Goal: Information Seeking & Learning: Learn about a topic

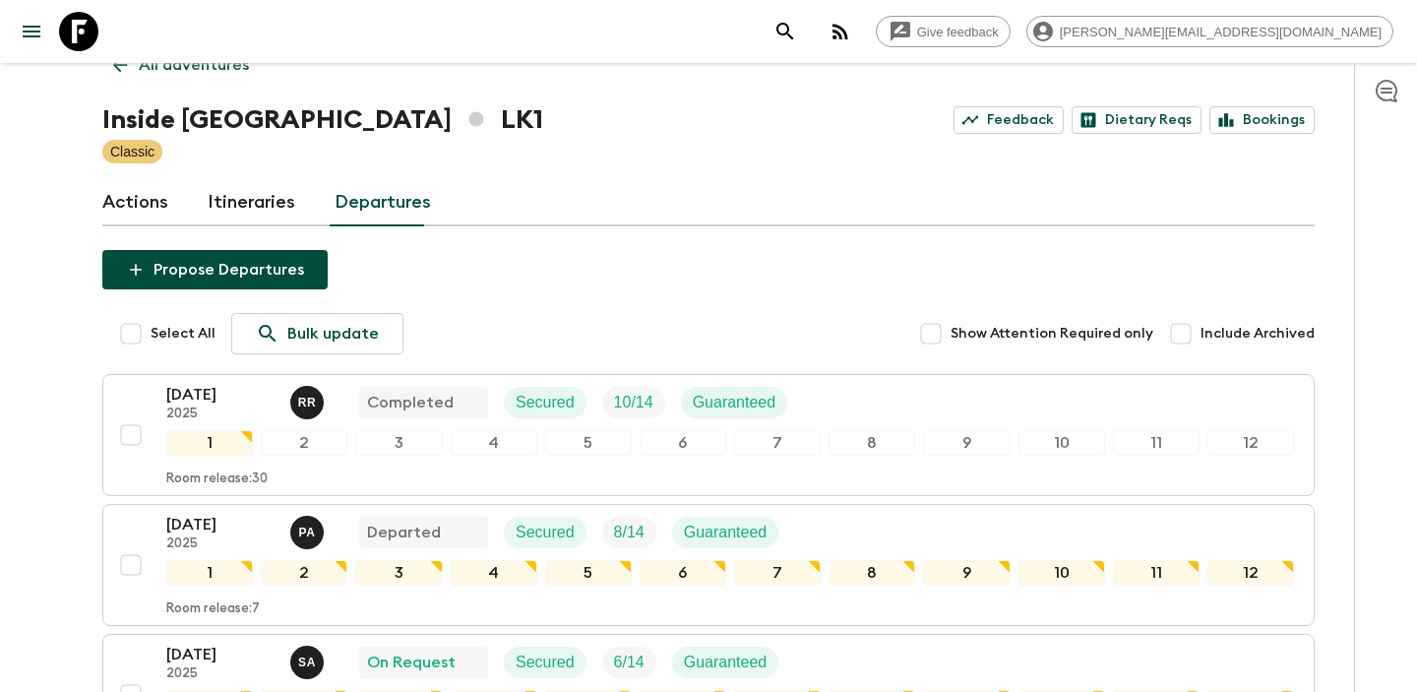
scroll to position [44, 0]
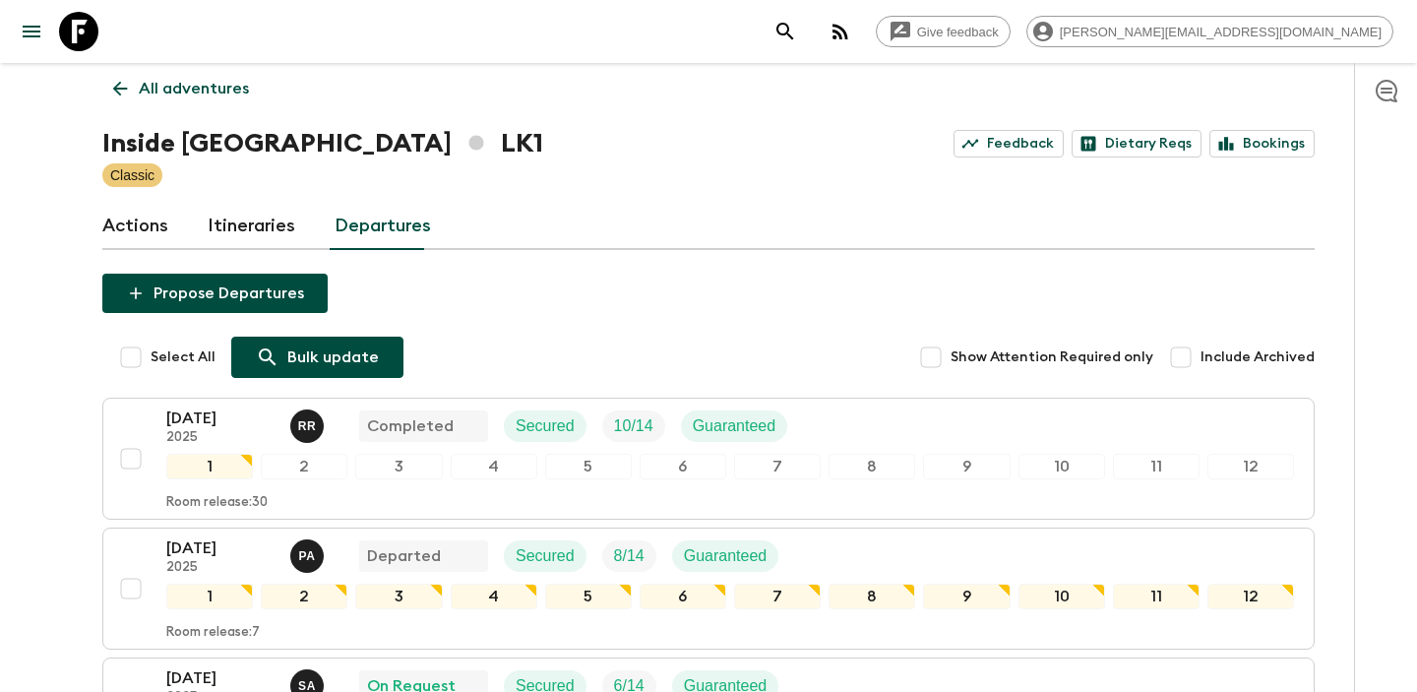
scroll to position [8, 0]
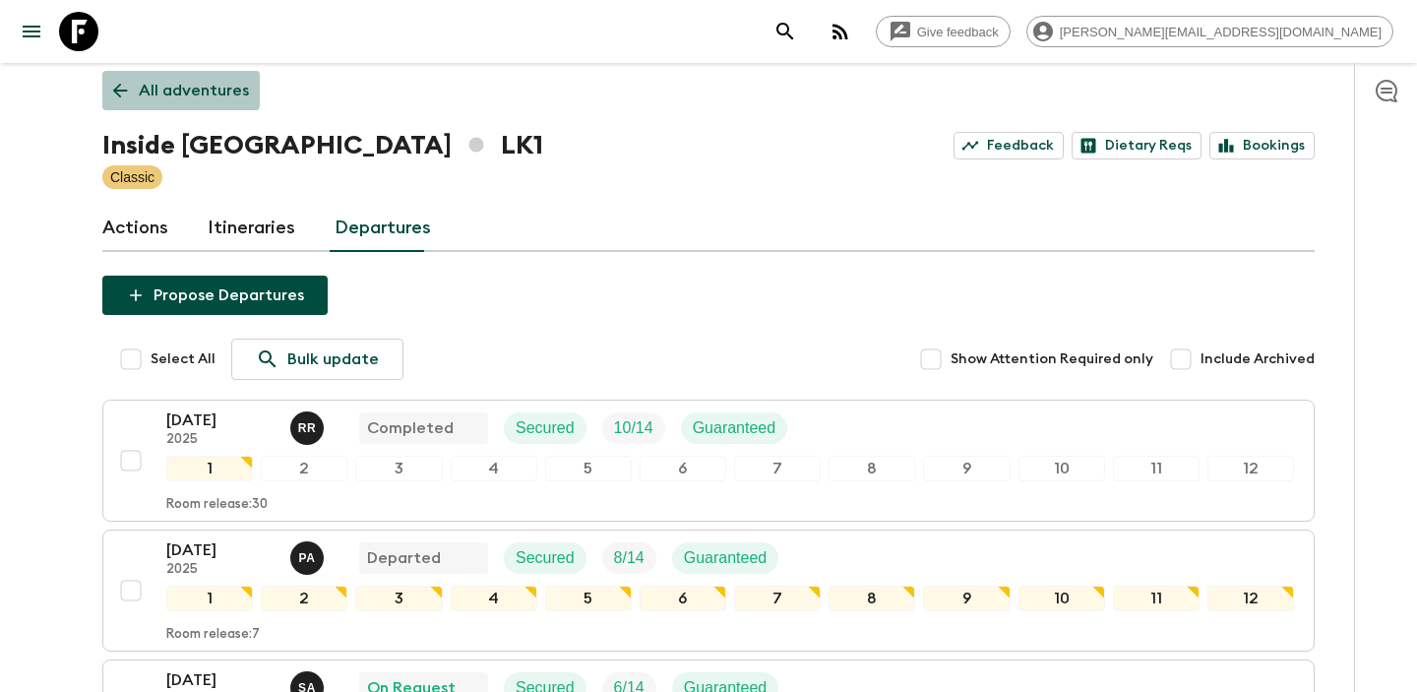
click at [120, 72] on link "All adventures" at bounding box center [180, 90] width 157 height 39
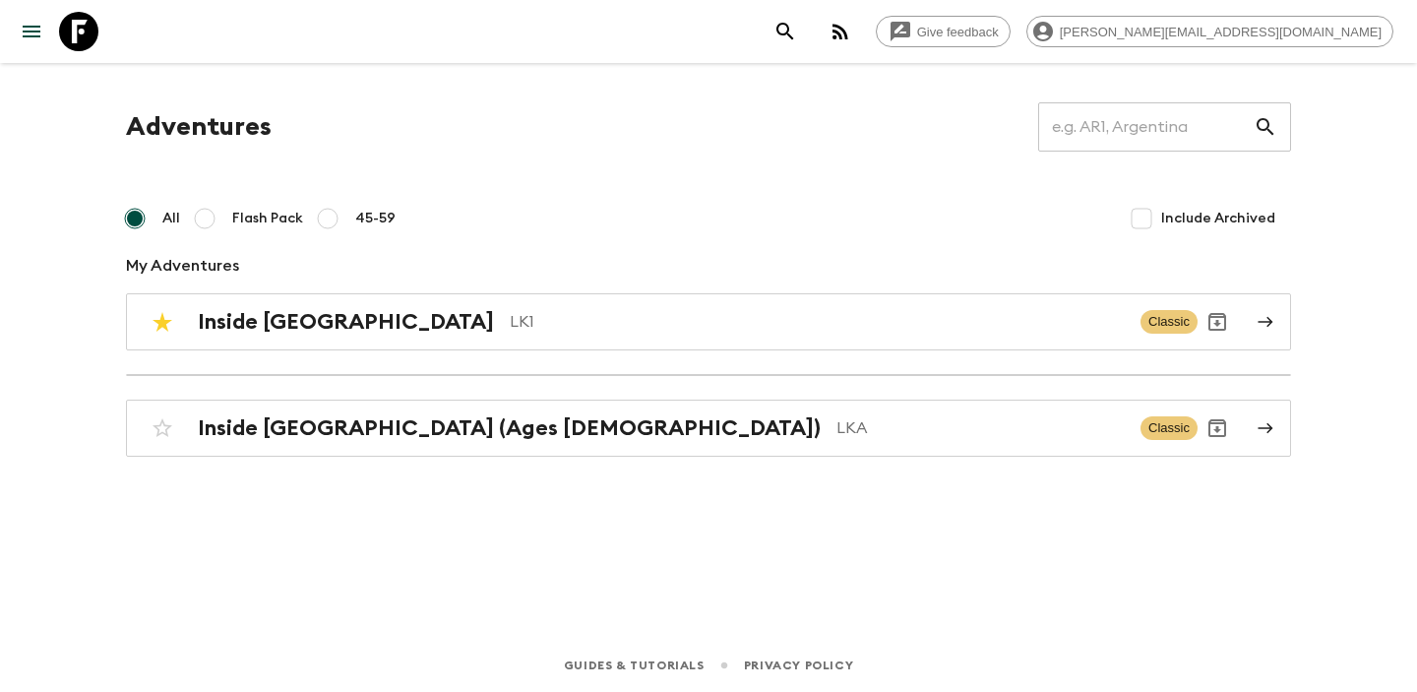
click at [280, 352] on div "Adventures ​ All Flash Pack 45-59 Include Archived My Adventures Inside Sri Lan…" at bounding box center [708, 279] width 1212 height 354
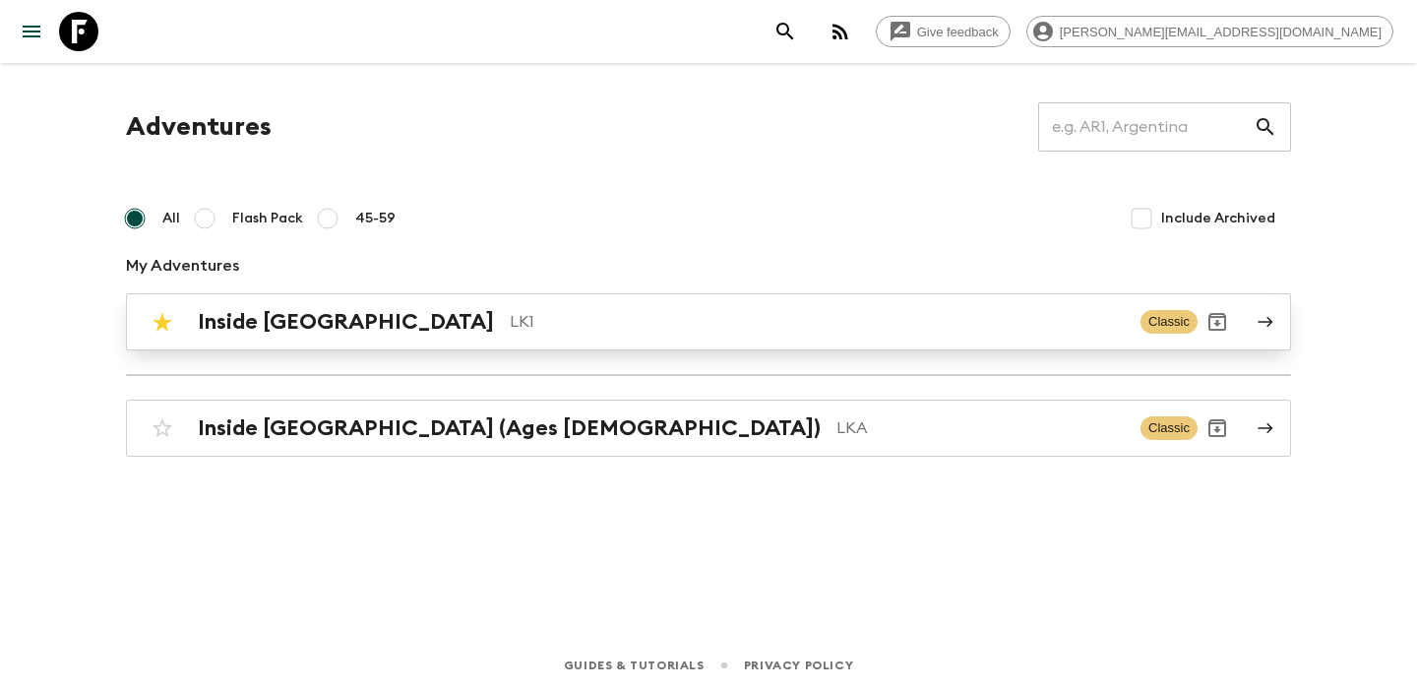
click at [285, 334] on h2 "Inside [GEOGRAPHIC_DATA]" at bounding box center [346, 322] width 296 height 26
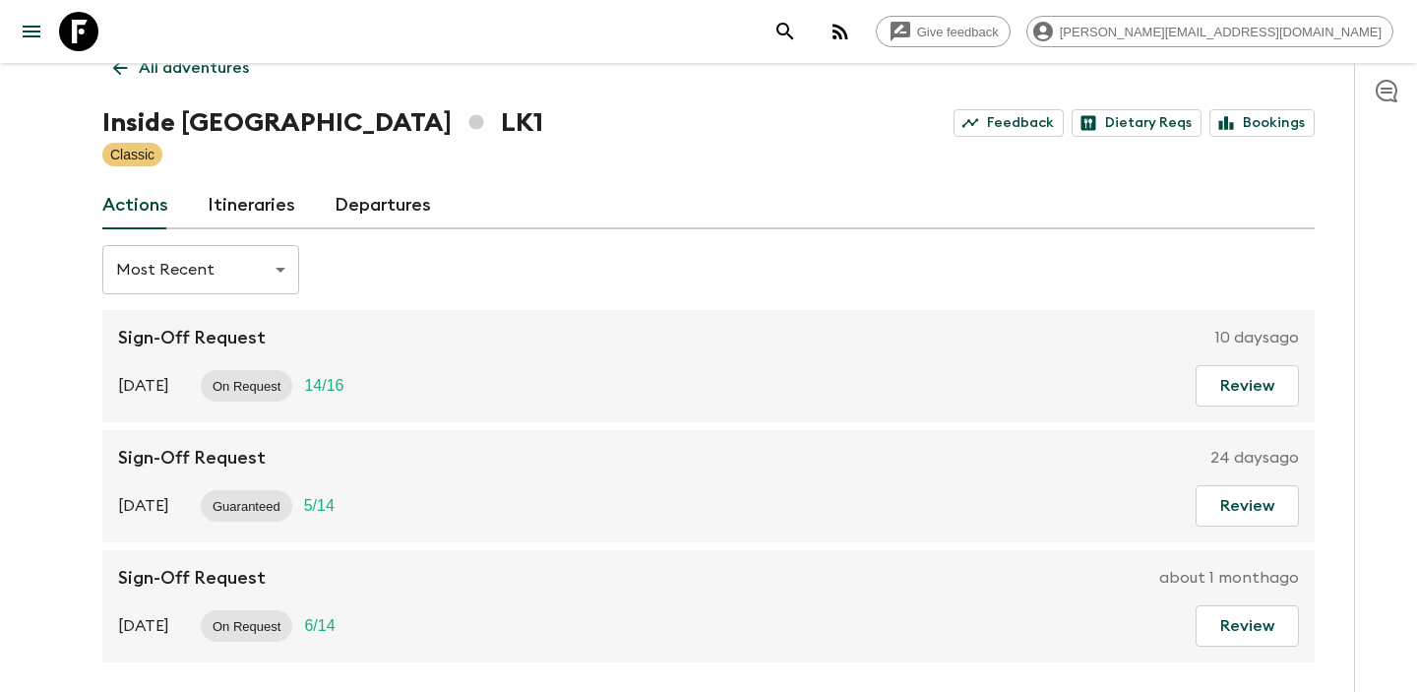
scroll to position [33, 0]
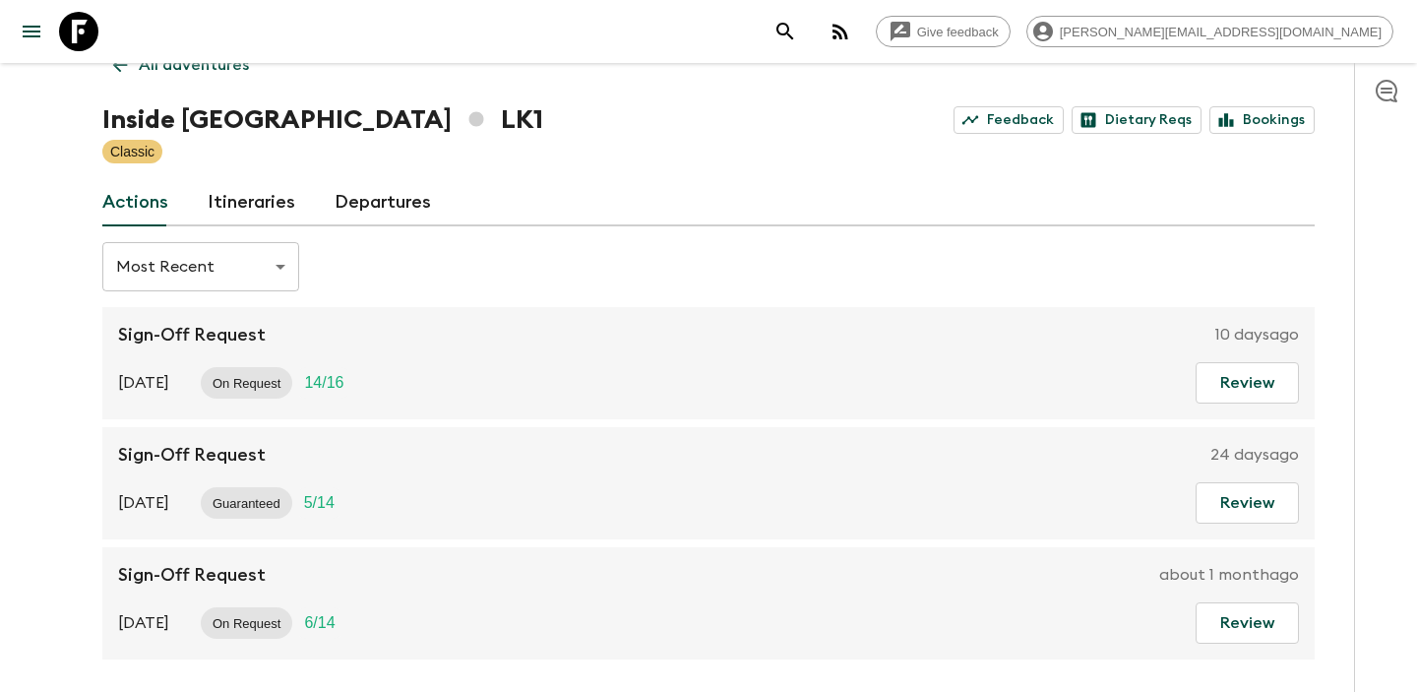
click at [361, 193] on link "Departures" at bounding box center [383, 202] width 96 height 47
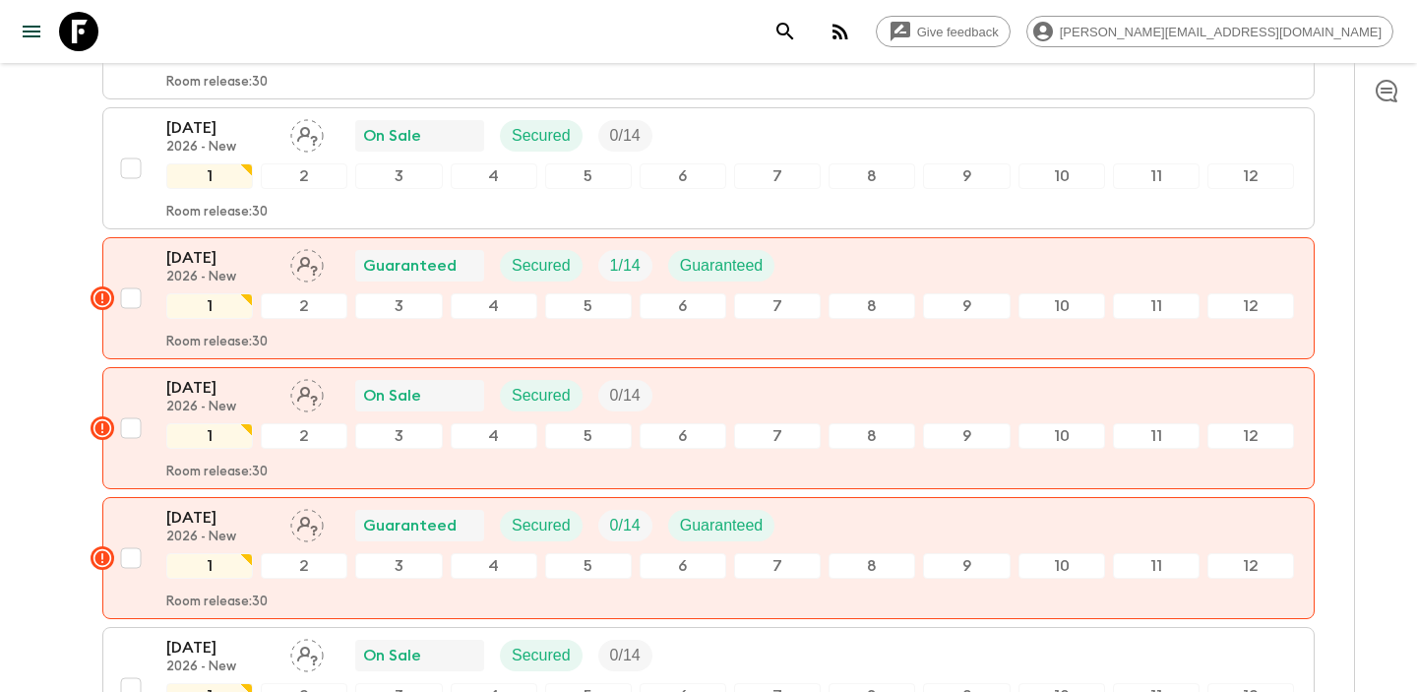
scroll to position [7626, 0]
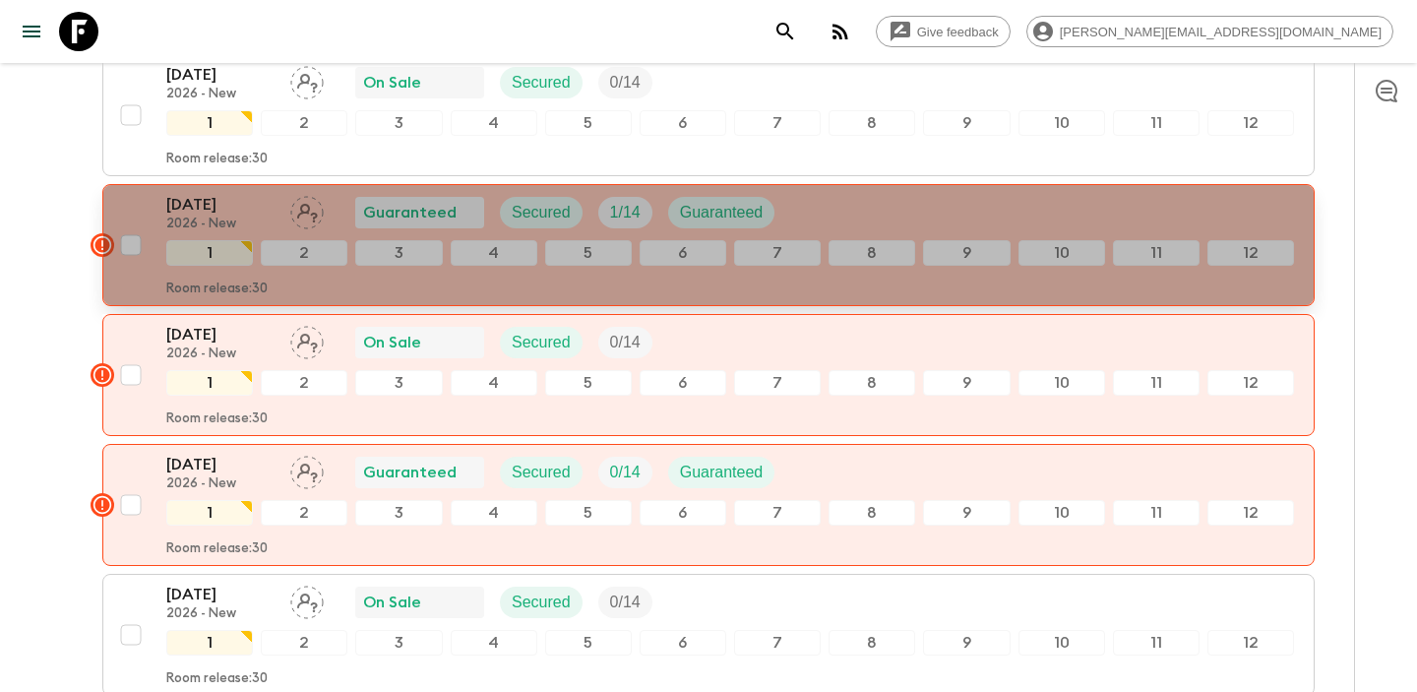
click at [102, 245] on icon "button" at bounding box center [102, 245] width 18 height 18
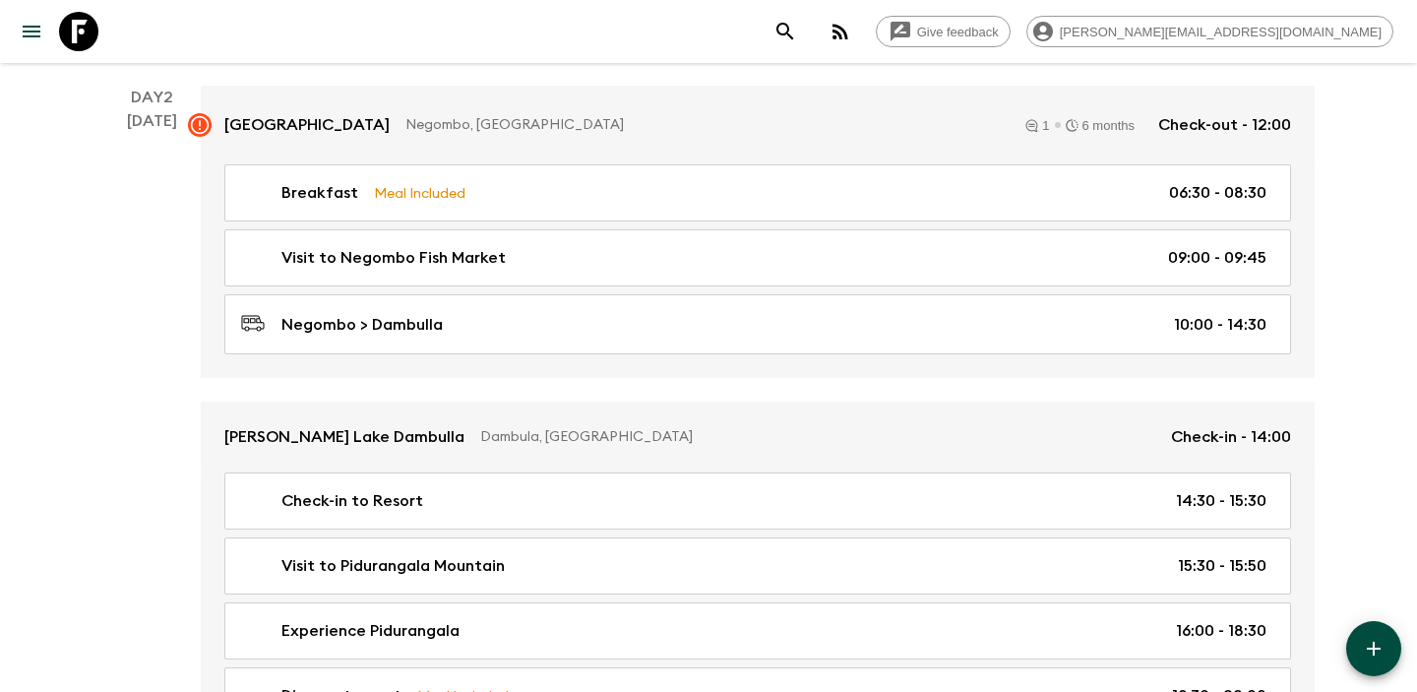
scroll to position [525, 0]
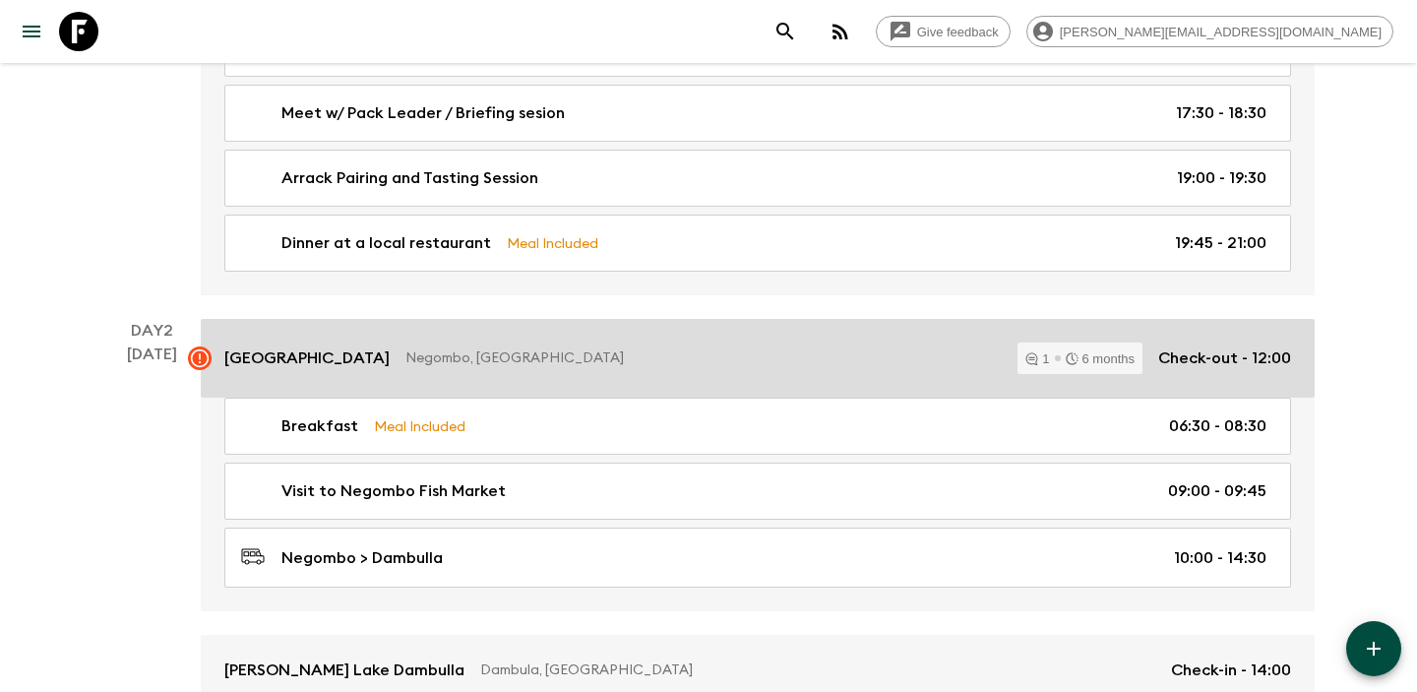
click at [281, 353] on p "Jetwing Lagoon" at bounding box center [306, 358] width 165 height 24
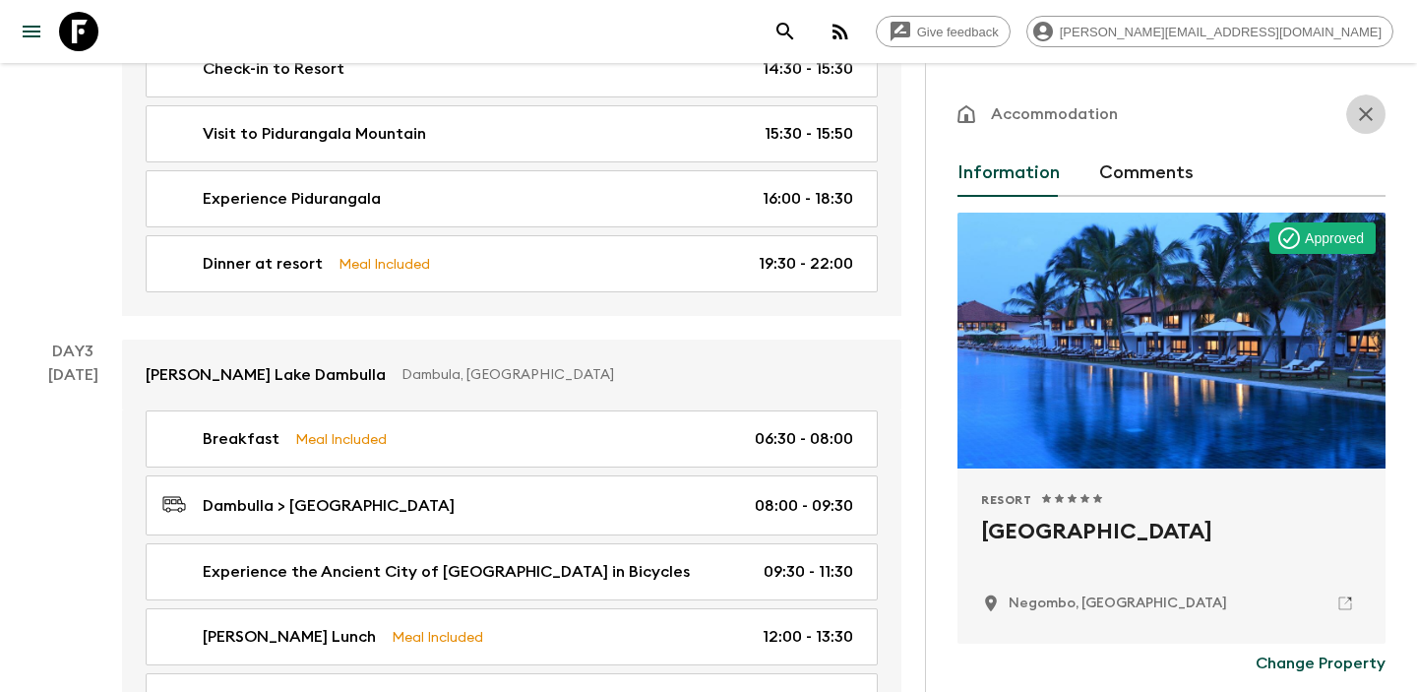
click at [1368, 130] on button "button" at bounding box center [1365, 113] width 39 height 39
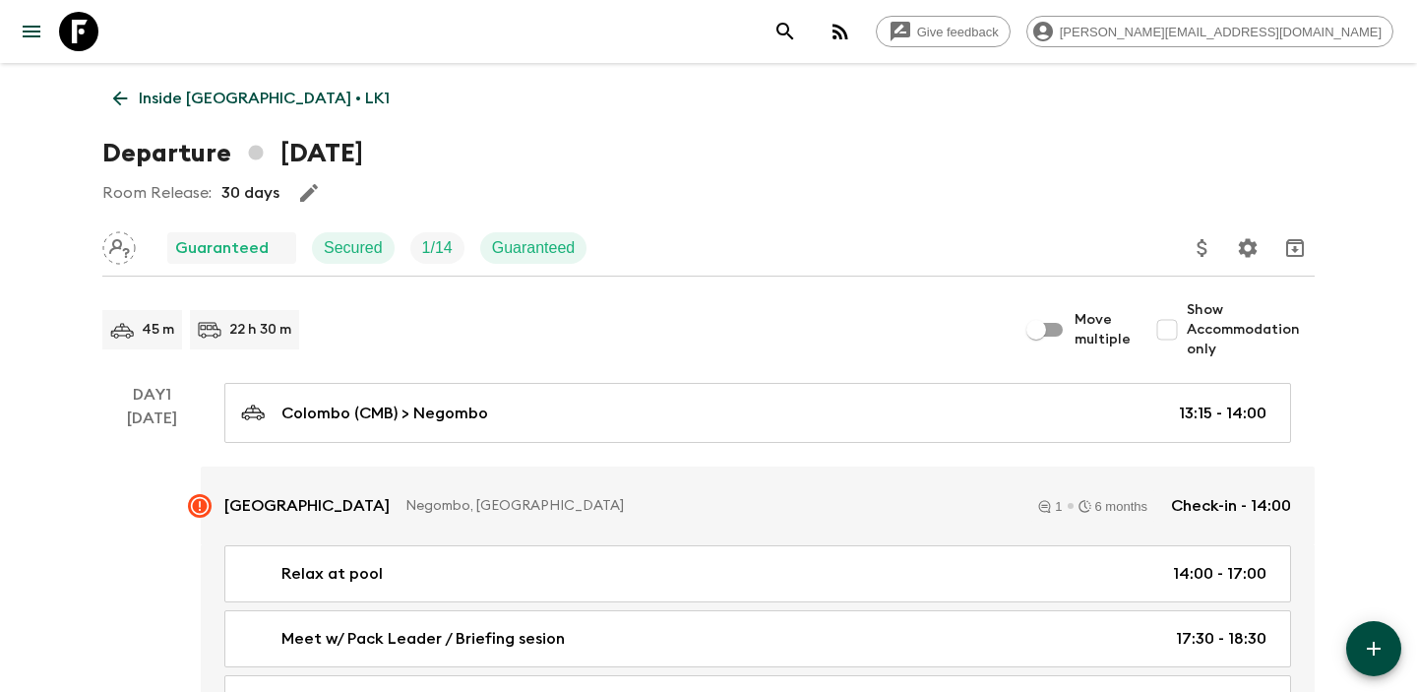
click at [118, 115] on link "Inside Sri Lanka • LK1" at bounding box center [251, 98] width 298 height 39
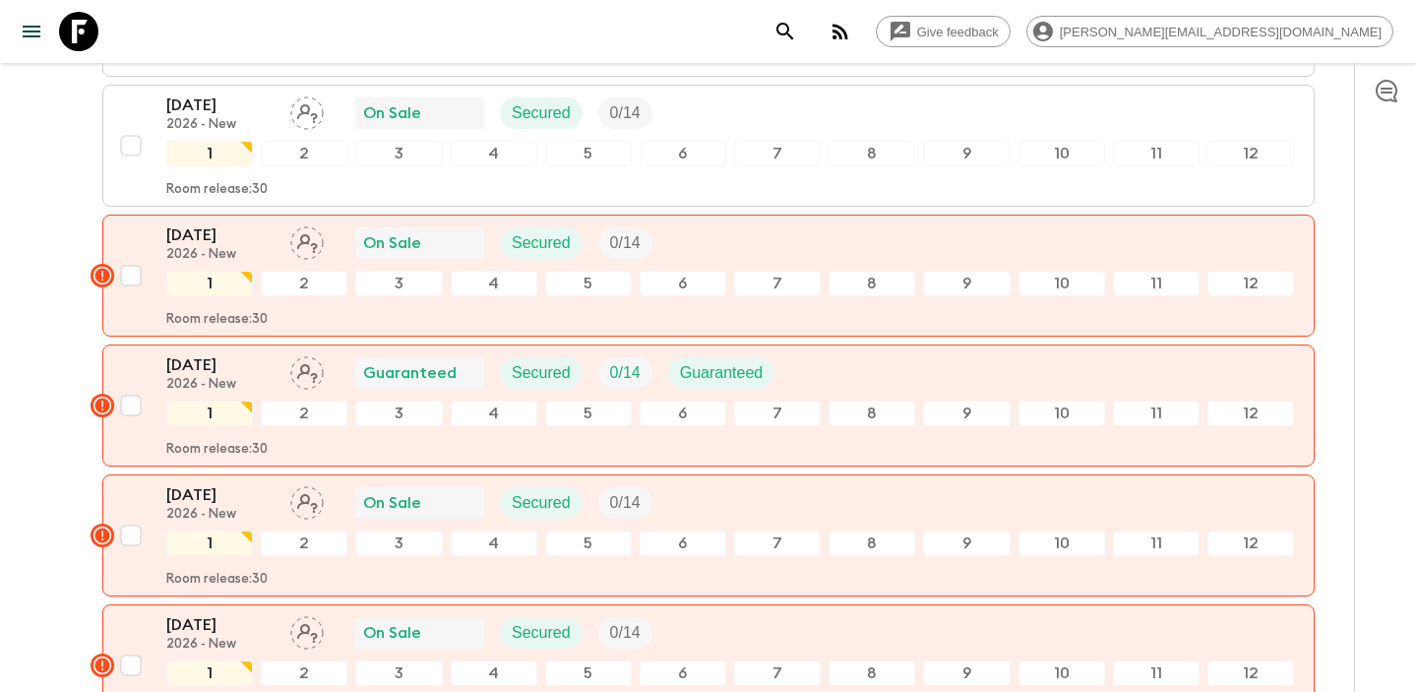
scroll to position [8506, 0]
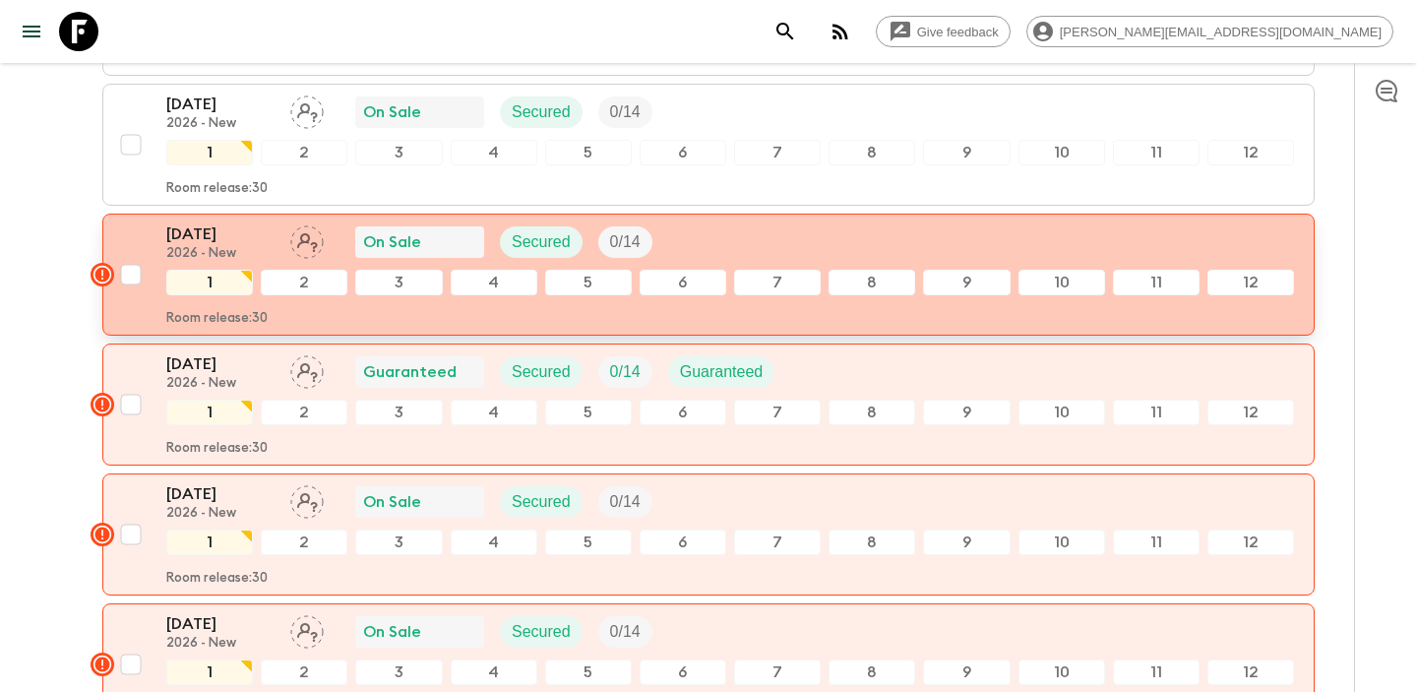
click at [104, 269] on rect "button" at bounding box center [103, 275] width 24 height 24
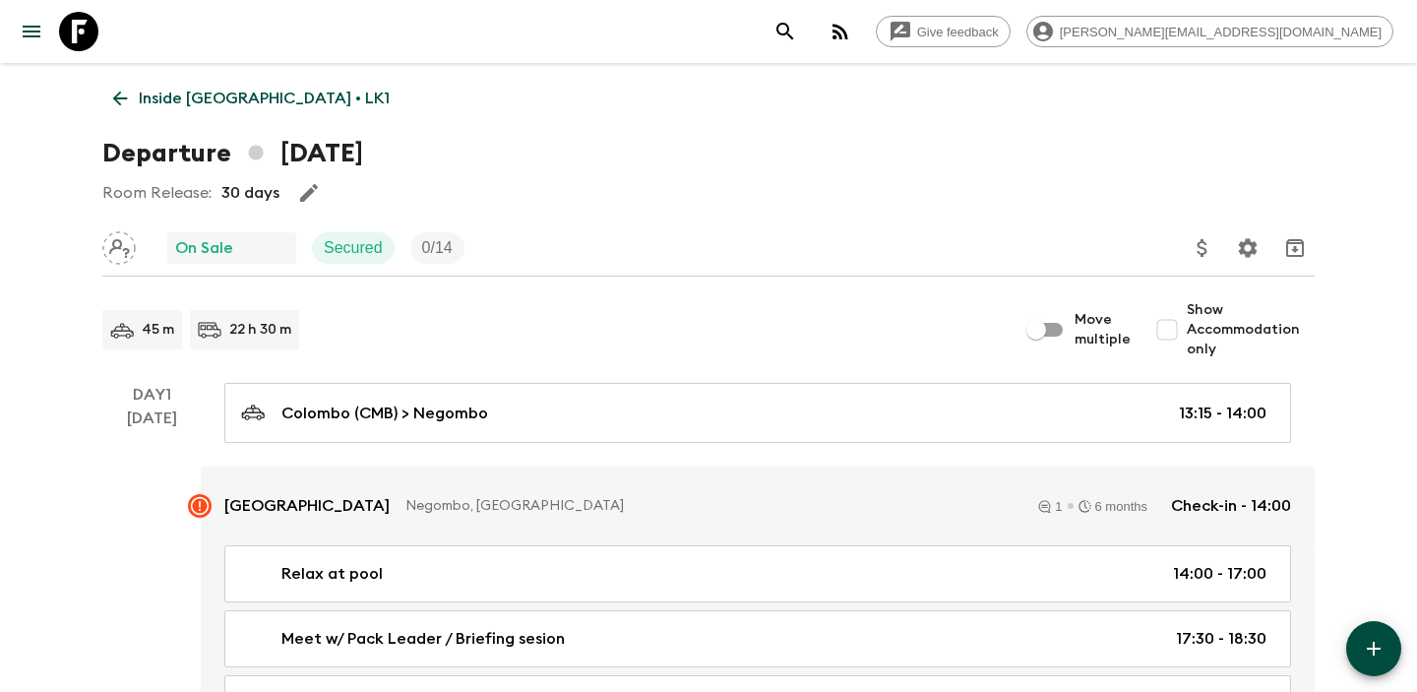
click at [115, 109] on link "Inside Sri Lanka • LK1" at bounding box center [251, 98] width 298 height 39
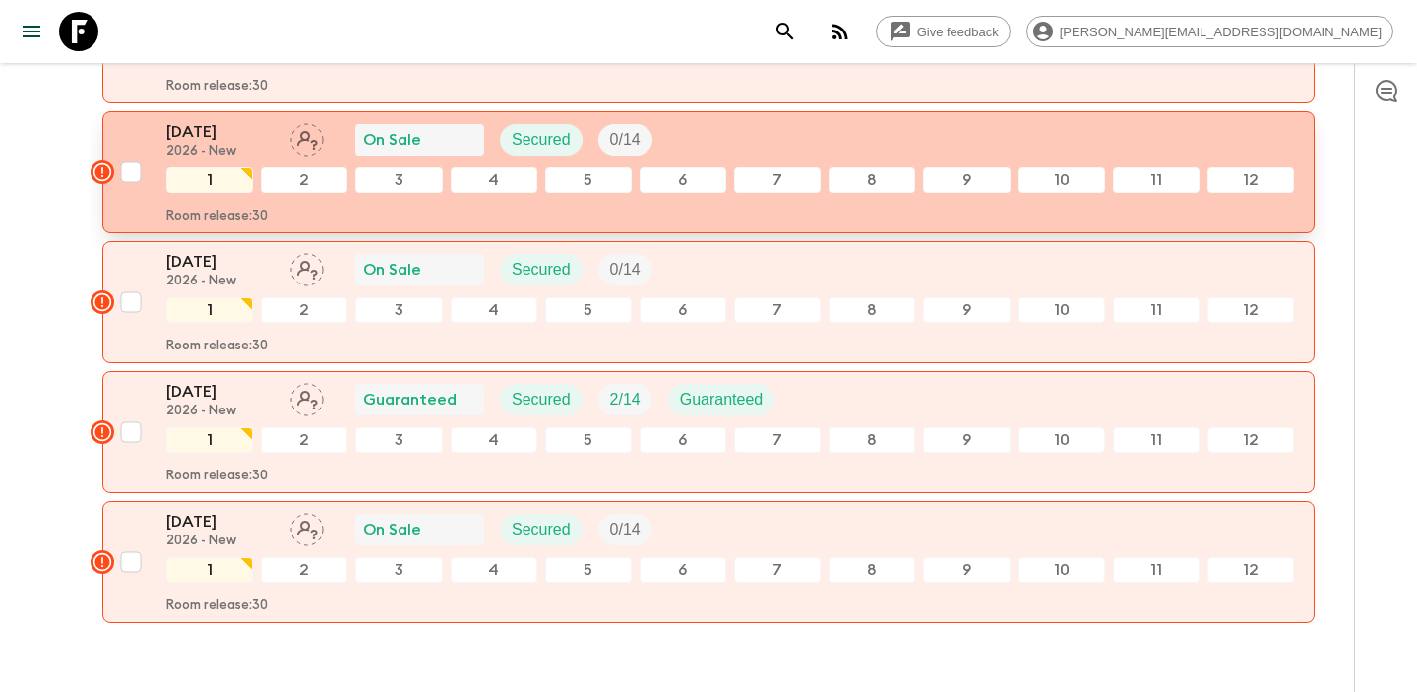
scroll to position [8978, 0]
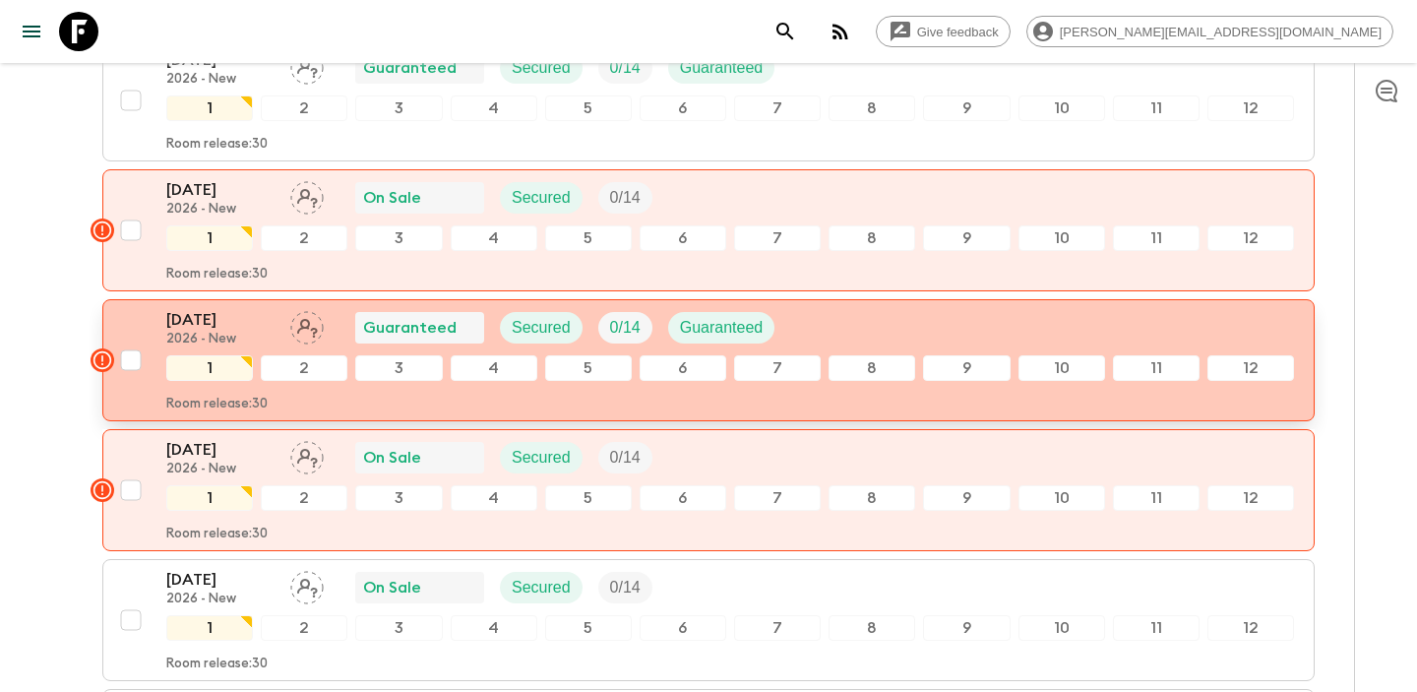
scroll to position [4657, 0]
